Goal: Information Seeking & Learning: Learn about a topic

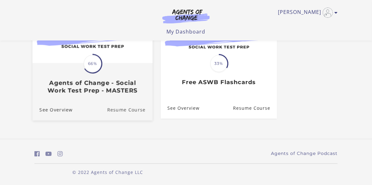
drag, startPoint x: 0, startPoint y: 0, endPoint x: 116, endPoint y: 109, distance: 159.3
click at [116, 109] on link "Resume Course" at bounding box center [130, 109] width 46 height 21
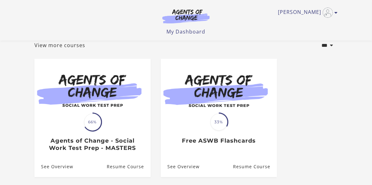
scroll to position [51, 0]
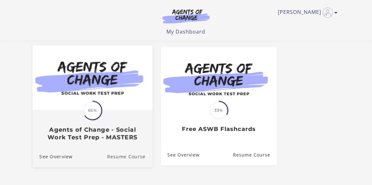
click at [118, 156] on link "Resume Course" at bounding box center [130, 156] width 46 height 21
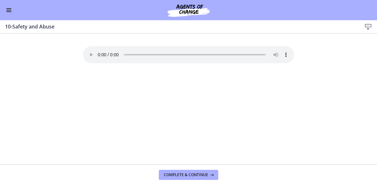
click at [9, 12] on span "Enable menu" at bounding box center [8, 11] width 5 height 1
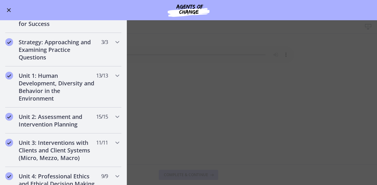
scroll to position [92, 0]
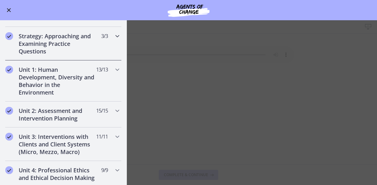
click at [46, 48] on h2 "Strategy: Approaching and Examining Practice Questions" at bounding box center [57, 43] width 77 height 23
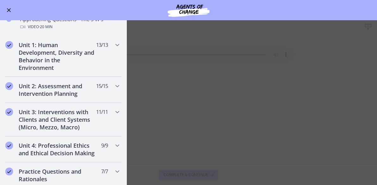
scroll to position [206, 0]
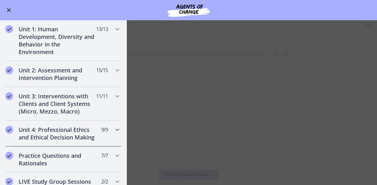
click at [40, 135] on h2 "Unit 4: Professional Ethics and Ethical Decision Making" at bounding box center [57, 133] width 77 height 15
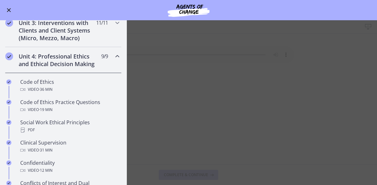
scroll to position [132, 0]
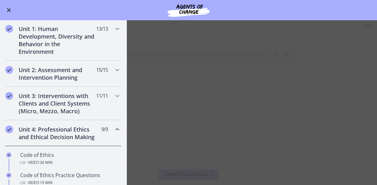
click at [44, 135] on h2 "Unit 4: Professional Ethics and Ethical Decision Making" at bounding box center [57, 133] width 77 height 15
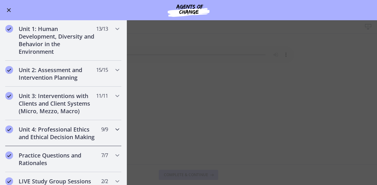
click at [44, 134] on h2 "Unit 4: Professional Ethics and Ethical Decision Making" at bounding box center [57, 133] width 77 height 15
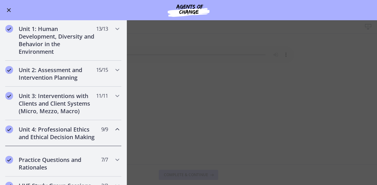
click at [44, 134] on h2 "Unit 4: Professional Ethics and Ethical Decision Making" at bounding box center [57, 133] width 77 height 15
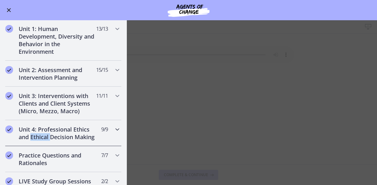
click at [44, 134] on h2 "Unit 4: Professional Ethics and Ethical Decision Making" at bounding box center [57, 133] width 77 height 15
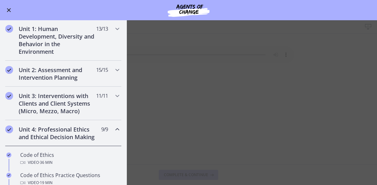
click at [64, 131] on h2 "Unit 4: Professional Ethics and Ethical Decision Making" at bounding box center [57, 133] width 77 height 15
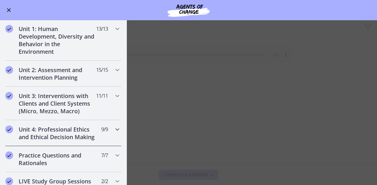
click at [69, 132] on h2 "Unit 4: Professional Ethics and Ethical Decision Making" at bounding box center [57, 133] width 77 height 15
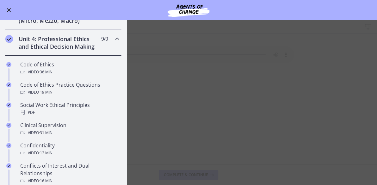
scroll to position [224, 0]
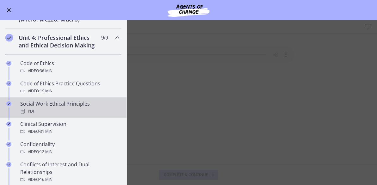
click at [52, 112] on div "Social Work Ethical Principles PDF" at bounding box center [69, 107] width 99 height 15
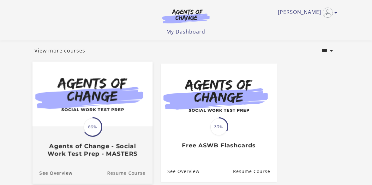
scroll to position [62, 0]
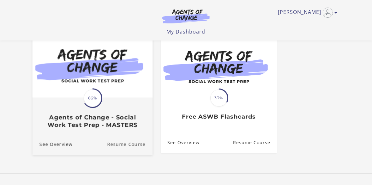
click at [123, 142] on link "Resume Course" at bounding box center [130, 144] width 46 height 21
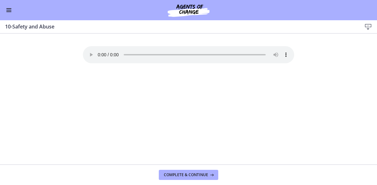
drag, startPoint x: 75, startPoint y: 82, endPoint x: 22, endPoint y: 34, distance: 70.9
click at [22, 34] on section "Your browser doesn't support the audio element. Download it here" at bounding box center [188, 99] width 377 height 131
click at [9, 11] on span "Enable menu" at bounding box center [8, 11] width 5 height 1
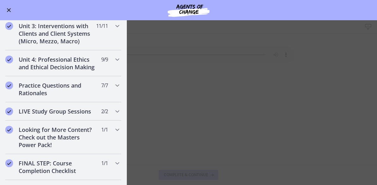
scroll to position [205, 0]
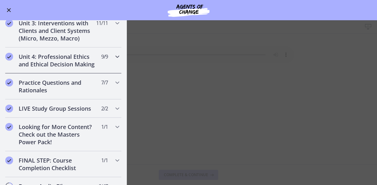
click at [33, 67] on h2 "Unit 4: Professional Ethics and Ethical Decision Making" at bounding box center [57, 60] width 77 height 15
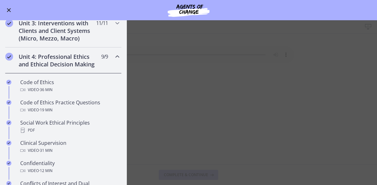
drag, startPoint x: 126, startPoint y: 99, endPoint x: 126, endPoint y: 109, distance: 9.5
click at [126, 109] on div "Go to Dashboard Go to Dashboard Agents of Change - Social Work Test Prep - MAST…" at bounding box center [188, 102] width 377 height 165
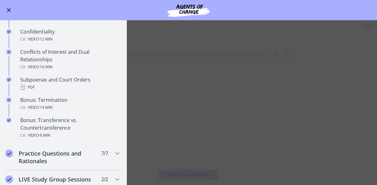
scroll to position [334, 0]
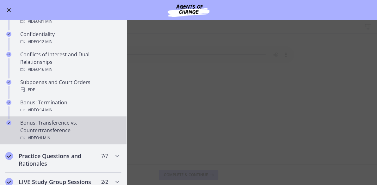
click at [38, 136] on div "Bonus: Transference vs. Countertransference Video · 6 min" at bounding box center [69, 130] width 99 height 23
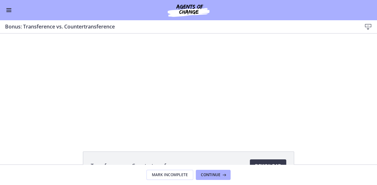
click at [8, 11] on span "Enable menu" at bounding box center [8, 11] width 5 height 1
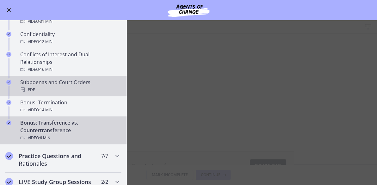
click at [62, 91] on div "Subpoenas and Court Orders PDF" at bounding box center [69, 85] width 99 height 15
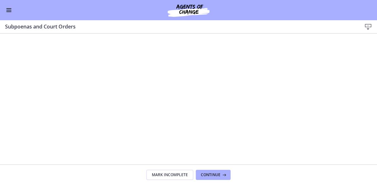
click at [8, 9] on button "Enable menu" at bounding box center [9, 10] width 8 height 8
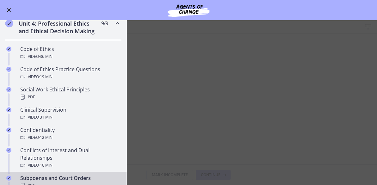
scroll to position [219, 0]
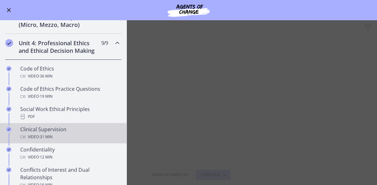
click at [44, 133] on div "Clinical Supervision Video · 31 min" at bounding box center [69, 133] width 99 height 15
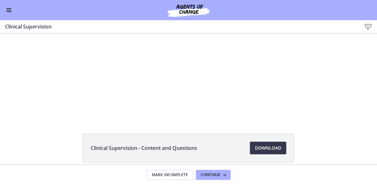
scroll to position [19, 0]
click at [267, 147] on span "Download Opens in a new window" at bounding box center [268, 147] width 26 height 8
click at [271, 144] on span "Download Opens in a new window" at bounding box center [268, 147] width 26 height 8
